Goal: Task Accomplishment & Management: Manage account settings

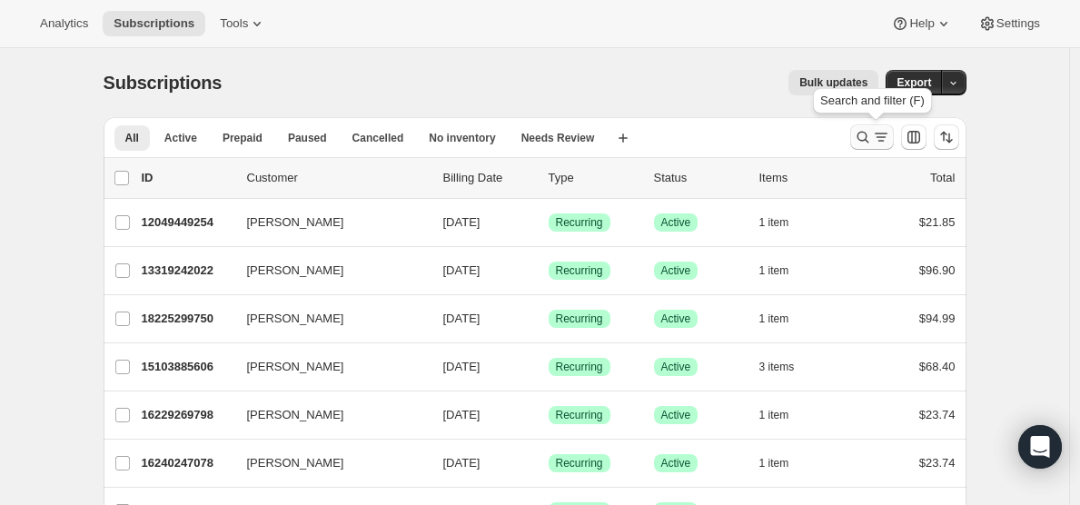
click at [864, 134] on icon "Search and filter results" at bounding box center [863, 137] width 18 height 18
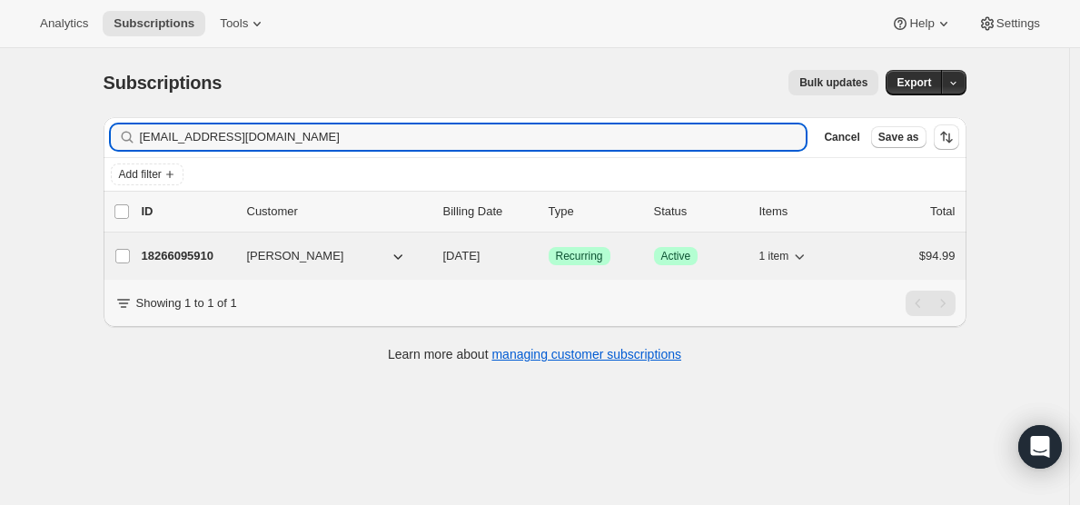
type input "[EMAIL_ADDRESS][DOMAIN_NAME]"
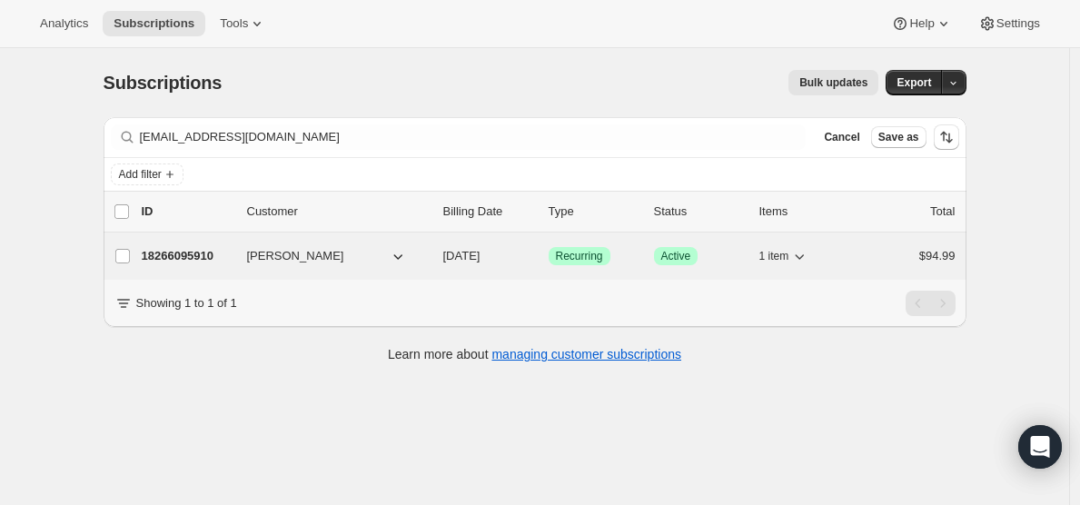
click at [197, 255] on p "18266095910" at bounding box center [187, 256] width 91 height 18
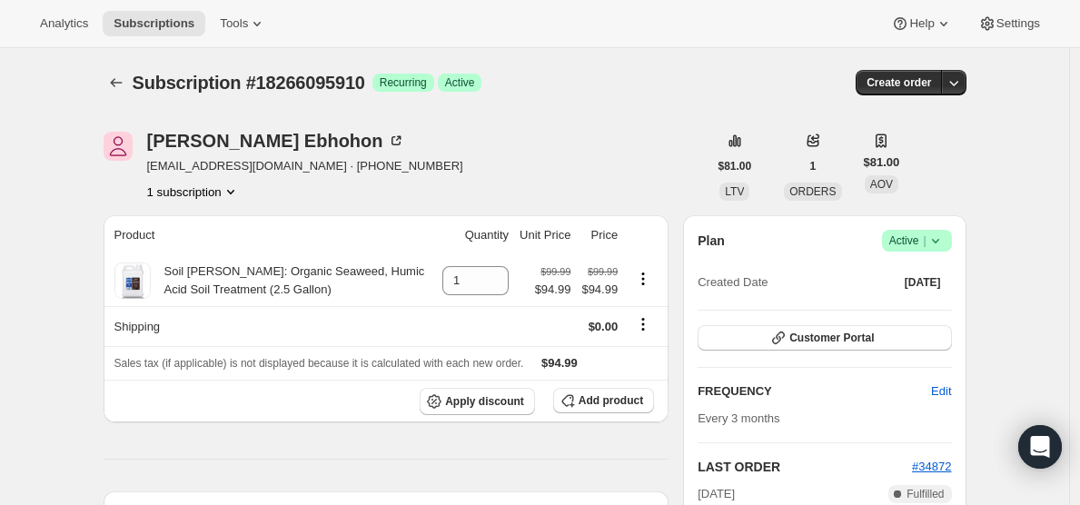
click at [938, 240] on icon at bounding box center [934, 241] width 7 height 5
click at [893, 303] on span "Cancel subscription" at bounding box center [915, 308] width 103 height 14
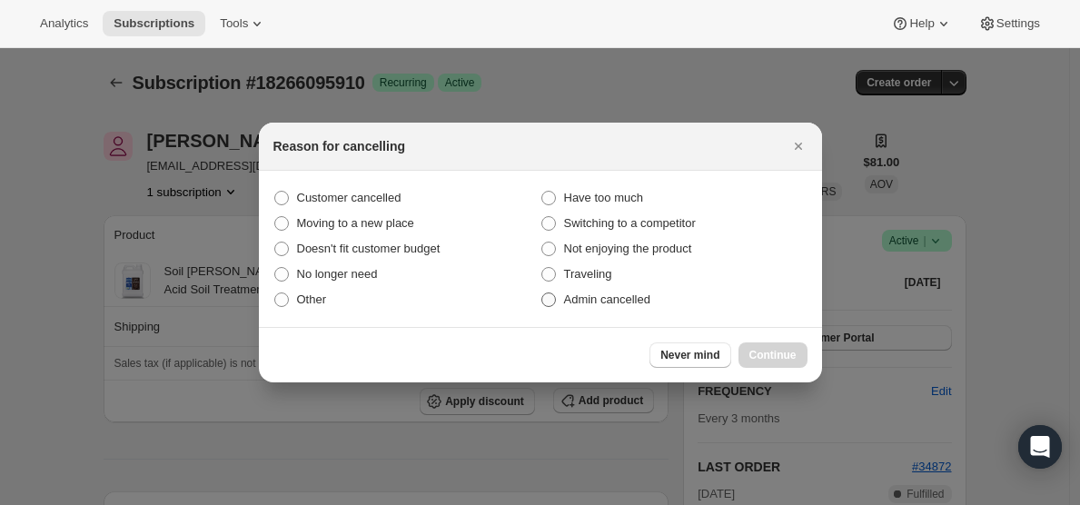
click at [549, 303] on span ":rbv:" at bounding box center [548, 299] width 15 height 15
click at [542, 293] on input "Admin cancelled" at bounding box center [541, 292] width 1 height 1
radio input "true"
click at [759, 351] on span "Continue" at bounding box center [772, 355] width 47 height 15
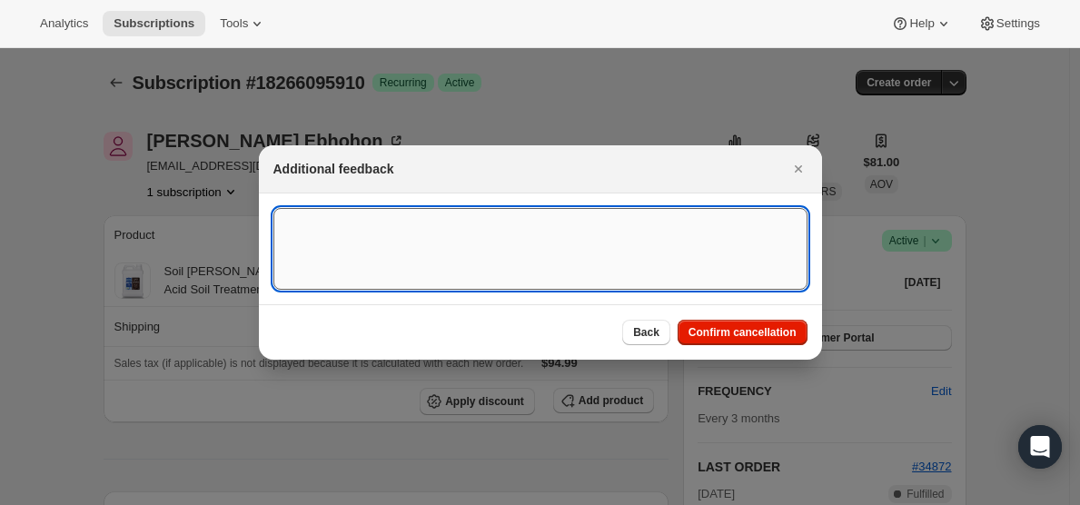
click at [374, 223] on textarea ":rbv:" at bounding box center [540, 249] width 534 height 82
type textarea "Customer request"
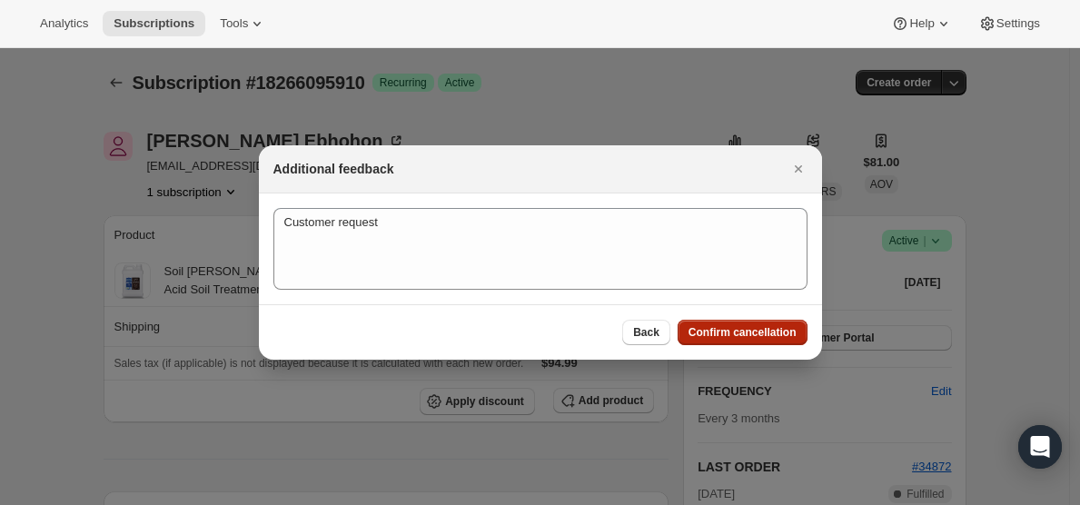
click at [708, 329] on span "Confirm cancellation" at bounding box center [742, 332] width 108 height 15
